Goal: Find specific page/section: Find specific page/section

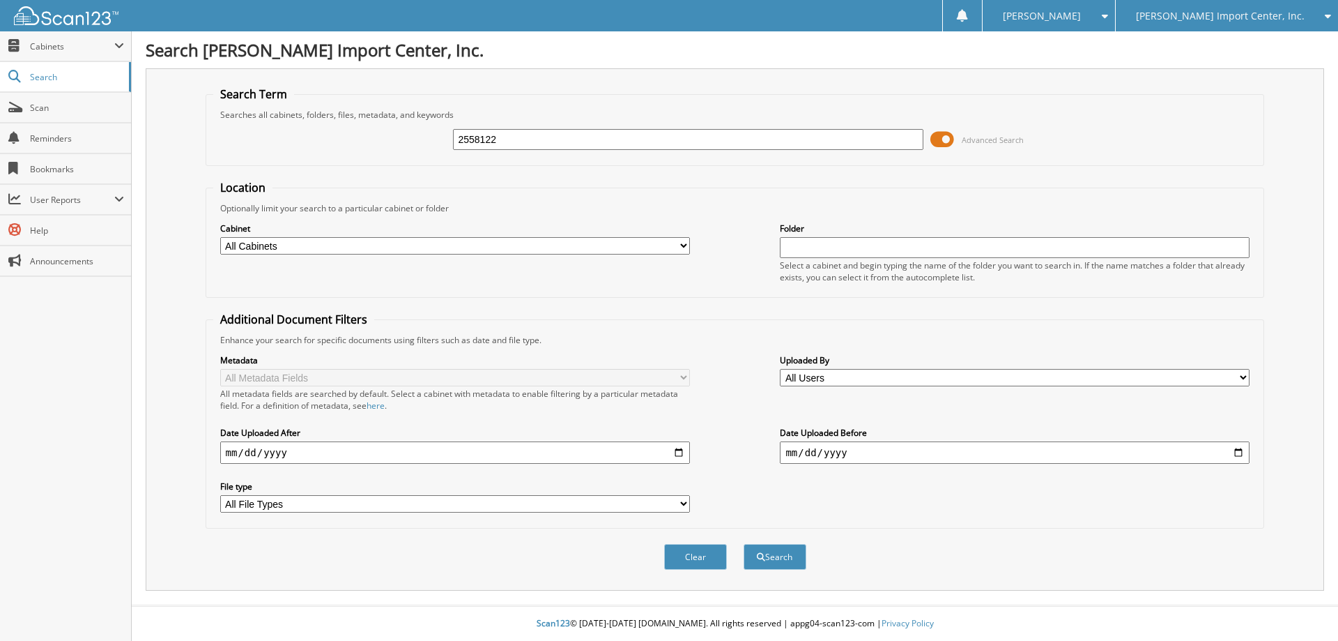
type input "2558122"
click at [744, 544] on button "Search" at bounding box center [775, 557] width 63 height 26
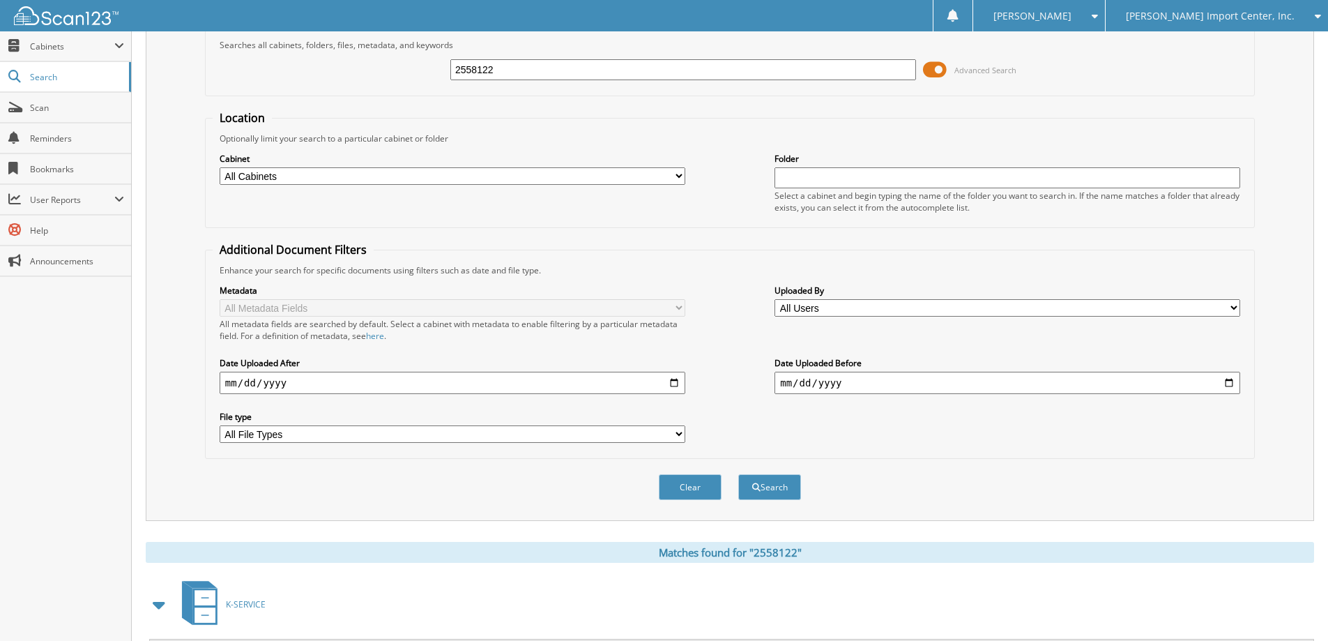
scroll to position [193, 0]
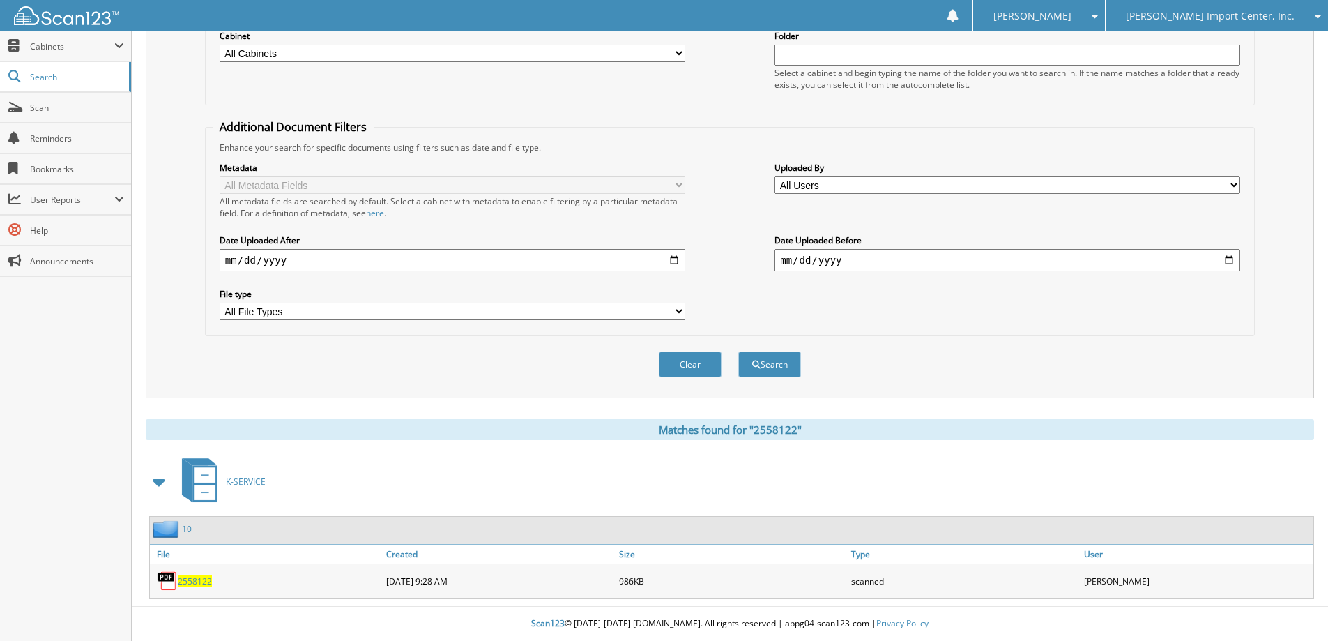
drag, startPoint x: 189, startPoint y: 584, endPoint x: 201, endPoint y: 581, distance: 12.2
click at [189, 583] on span "2558122" at bounding box center [195, 581] width 34 height 12
